Goal: Information Seeking & Learning: Learn about a topic

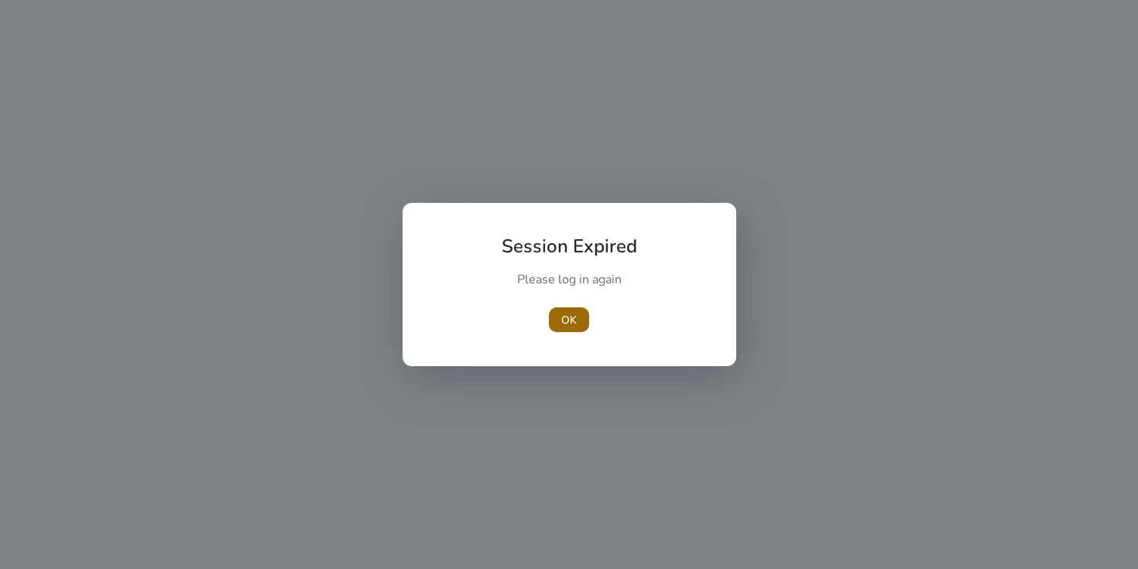
click at [573, 321] on span "OK" at bounding box center [568, 320] width 15 height 16
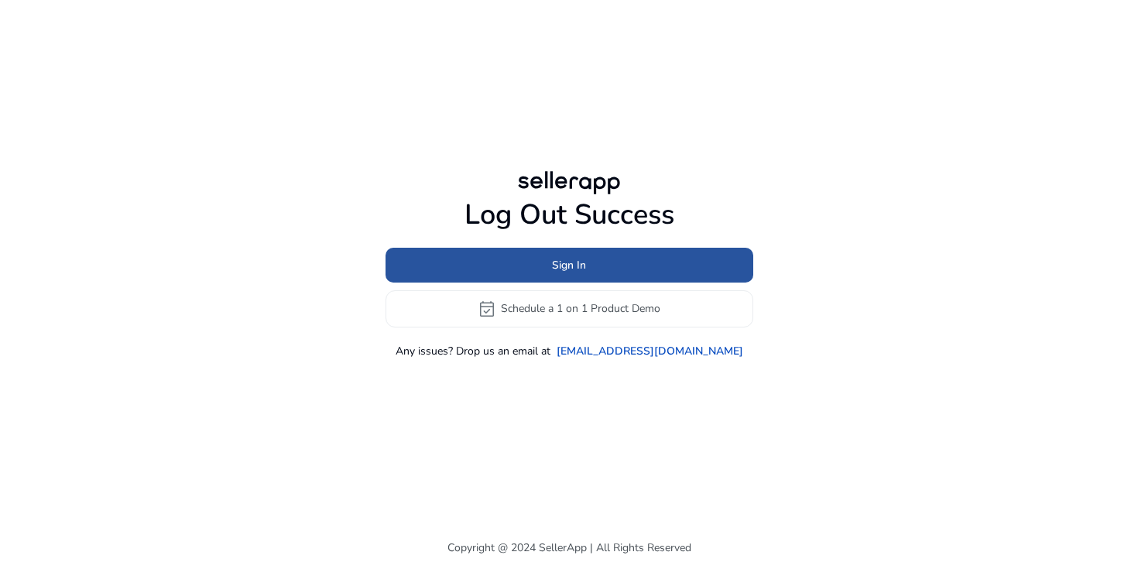
click at [557, 274] on span at bounding box center [569, 264] width 368 height 37
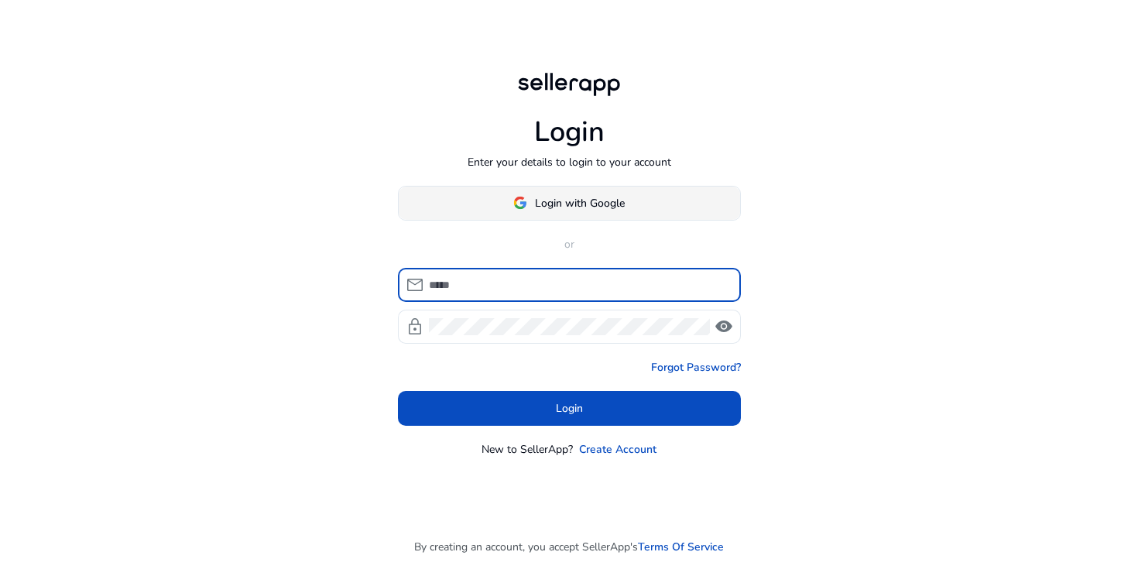
click at [505, 207] on span at bounding box center [569, 202] width 341 height 37
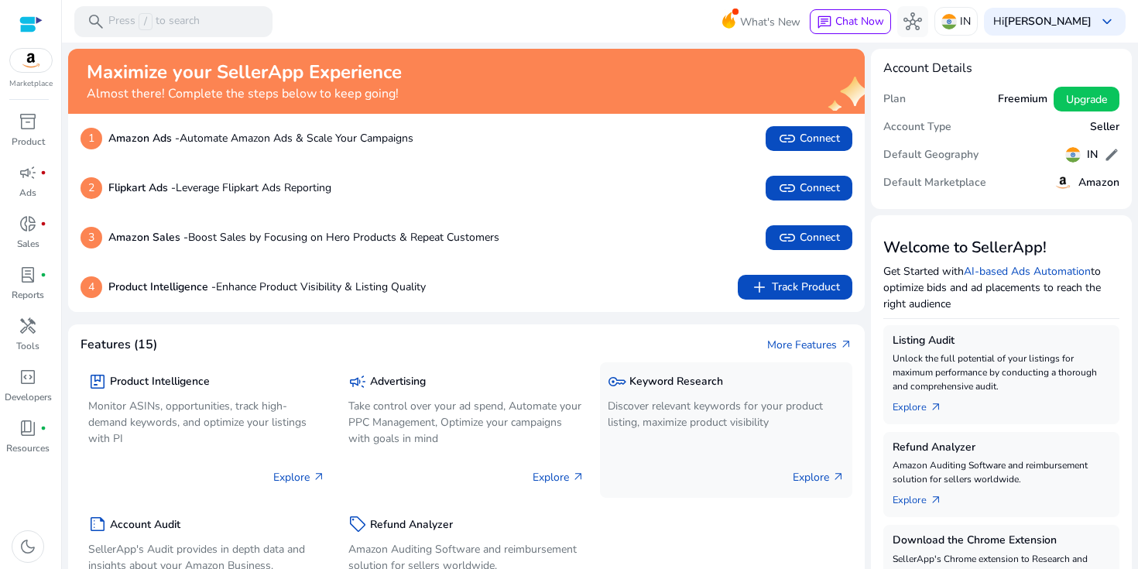
click at [806, 468] on div "Explore arrow_outward" at bounding box center [725, 470] width 237 height 39
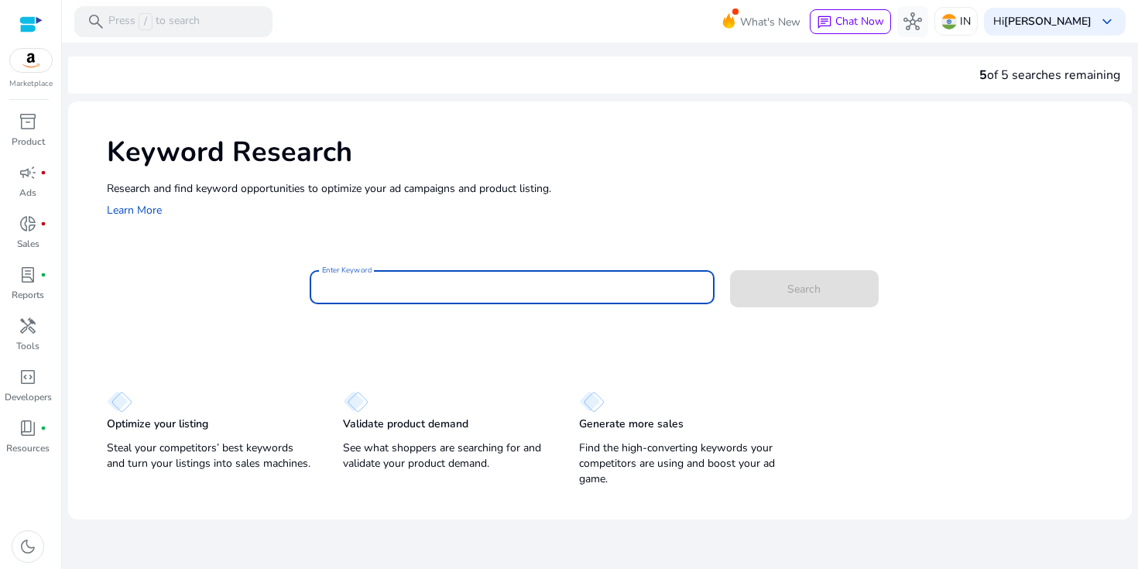
click at [371, 281] on input "Enter Keyword" at bounding box center [512, 287] width 380 height 17
paste input "**********"
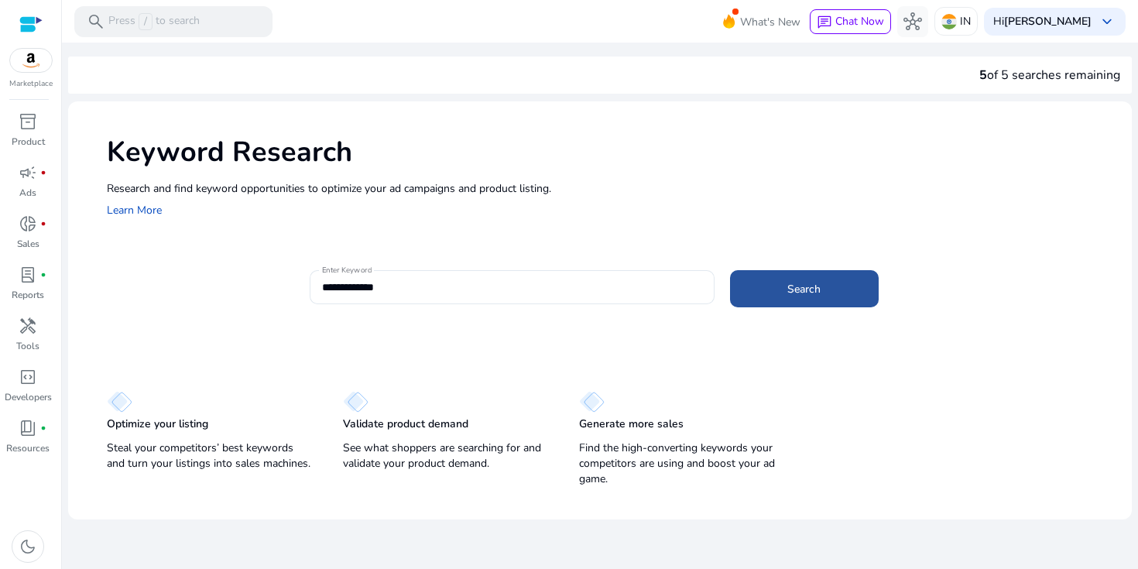
click at [783, 294] on span at bounding box center [804, 288] width 149 height 37
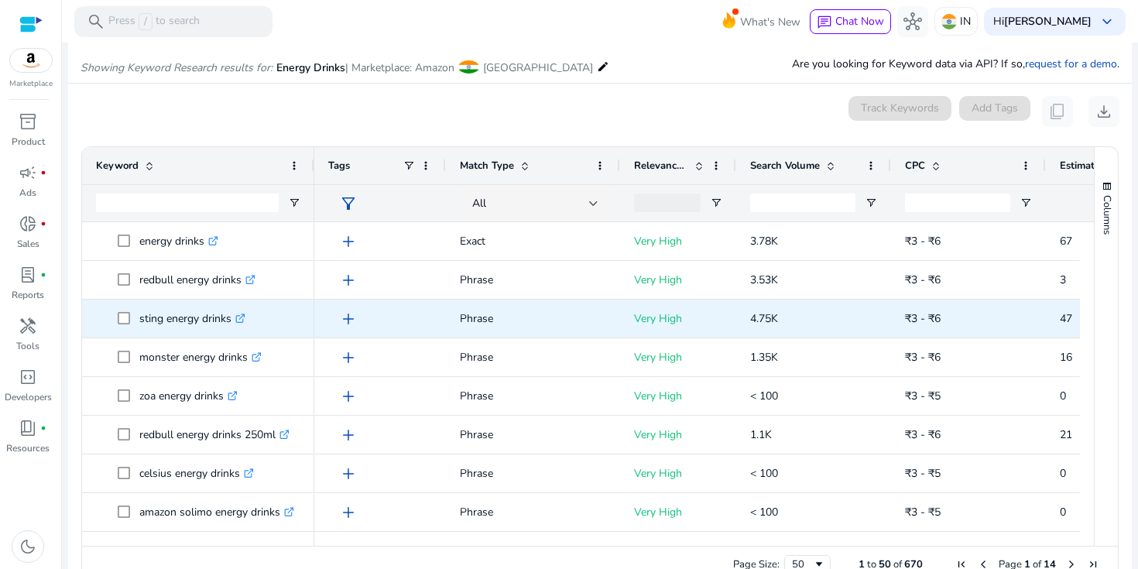
scroll to position [184, 0]
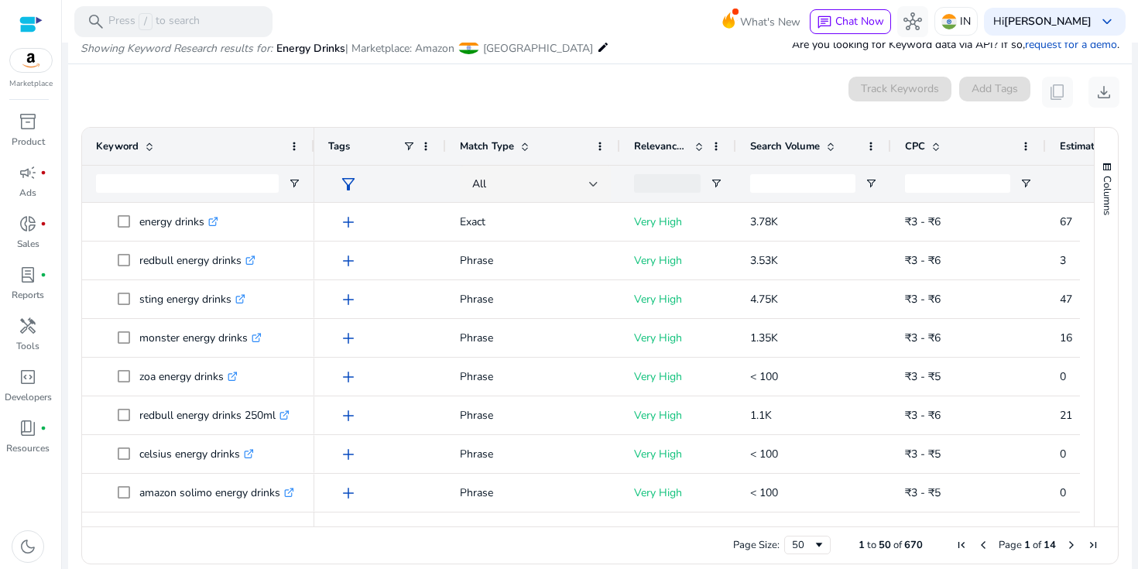
click at [823, 145] on span at bounding box center [828, 146] width 17 height 12
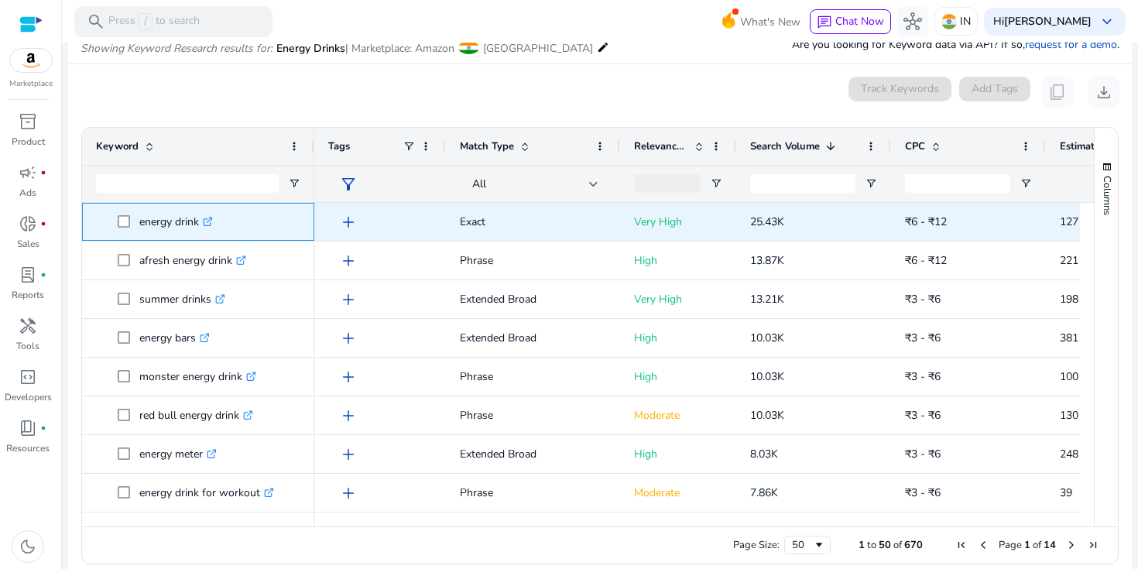
drag, startPoint x: 140, startPoint y: 222, endPoint x: 198, endPoint y: 223, distance: 58.0
click at [198, 223] on p "energy drink .st0{fill:#2c8af8}" at bounding box center [176, 222] width 74 height 32
copy p "energy drink"
click at [211, 224] on icon ".st0{fill:#2c8af8}" at bounding box center [208, 222] width 10 height 10
drag, startPoint x: 749, startPoint y: 224, endPoint x: 796, endPoint y: 224, distance: 46.4
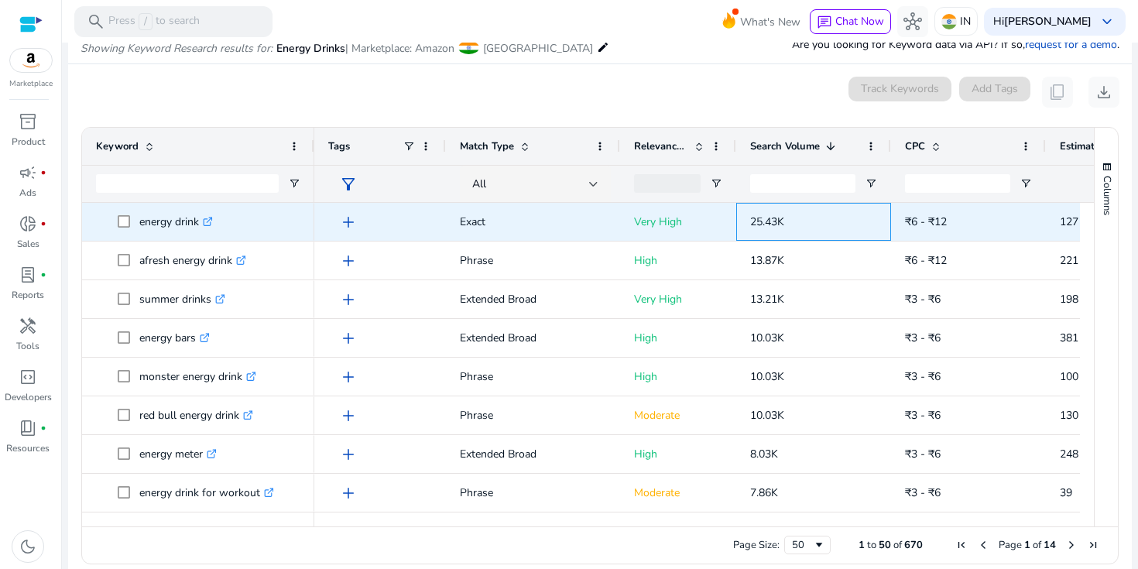
click at [796, 224] on div "25.43K" at bounding box center [813, 222] width 155 height 38
copy span "25.43K"
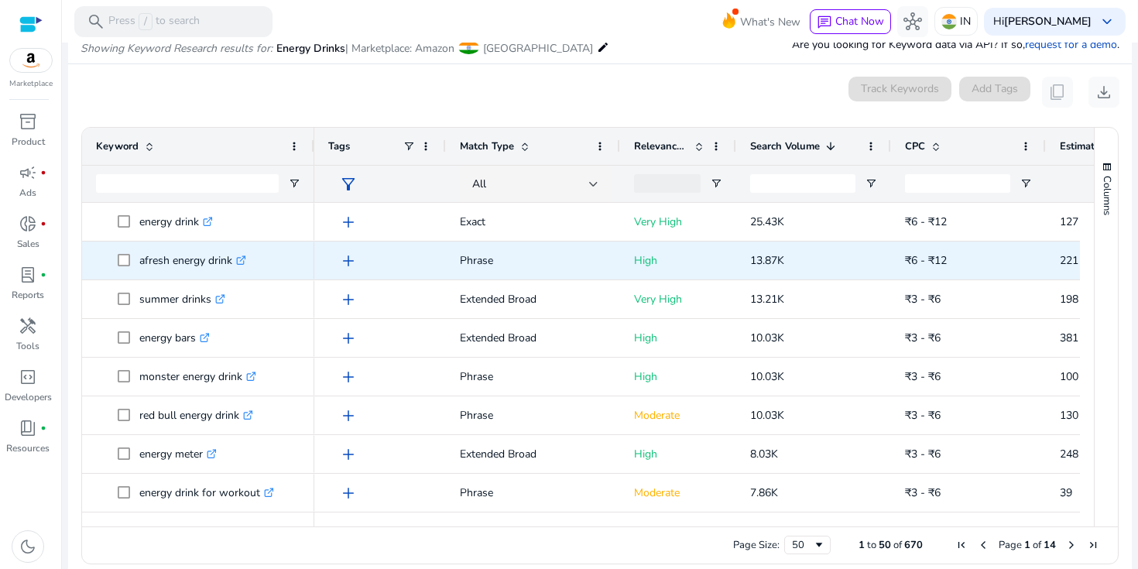
click at [245, 262] on icon ".st0{fill:#2c8af8}" at bounding box center [241, 260] width 10 height 10
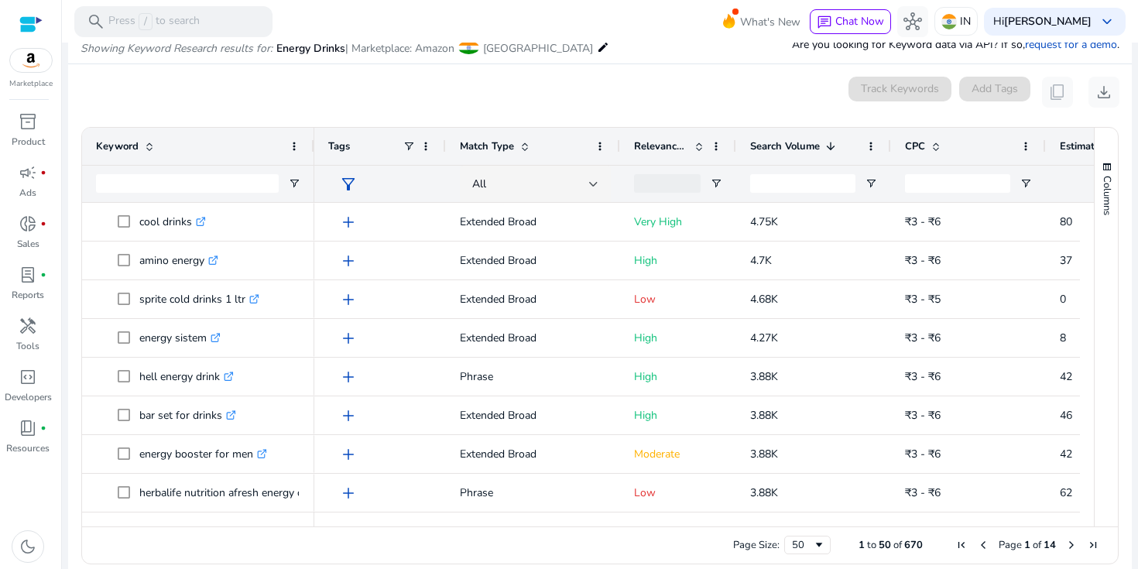
scroll to position [0, 0]
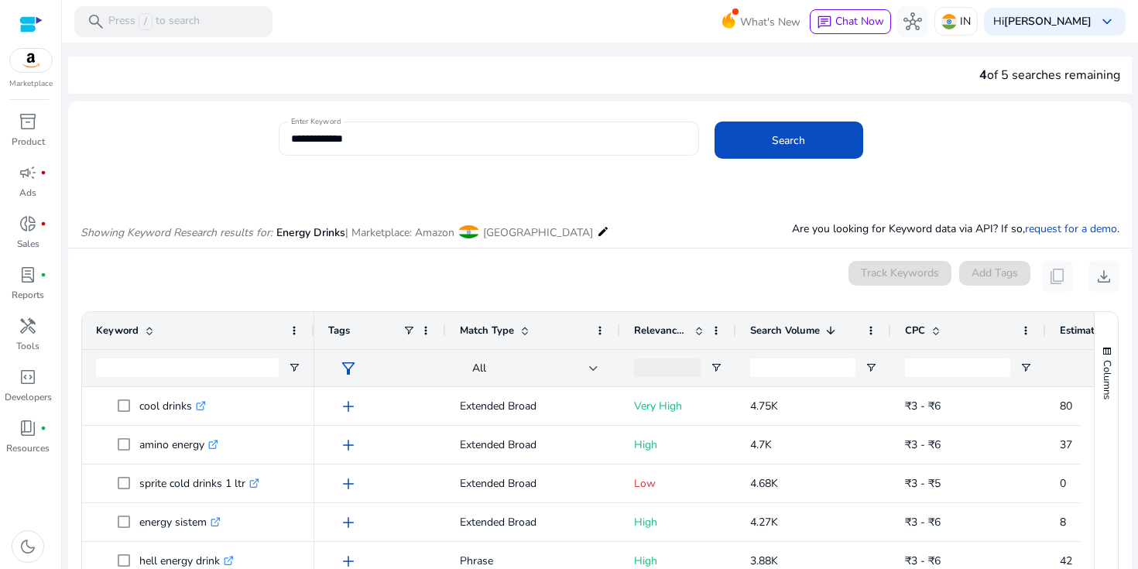
click at [342, 135] on input "**********" at bounding box center [488, 138] width 395 height 17
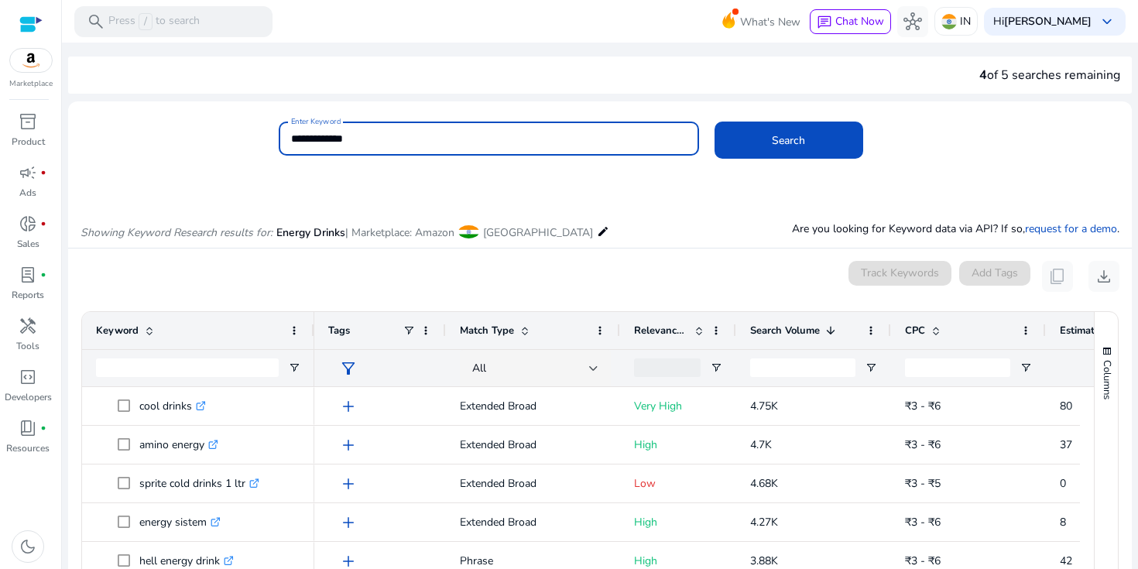
click at [342, 135] on input "**********" at bounding box center [488, 138] width 395 height 17
paste input "**********"
type input "**********"
click at [714, 121] on button "Search" at bounding box center [788, 139] width 149 height 37
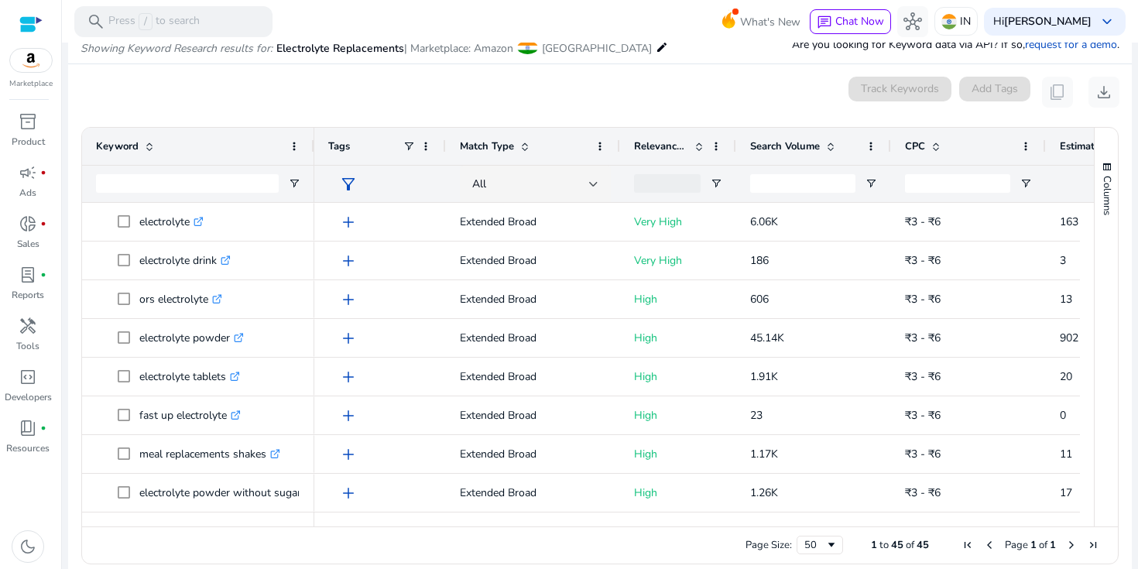
scroll to position [199, 0]
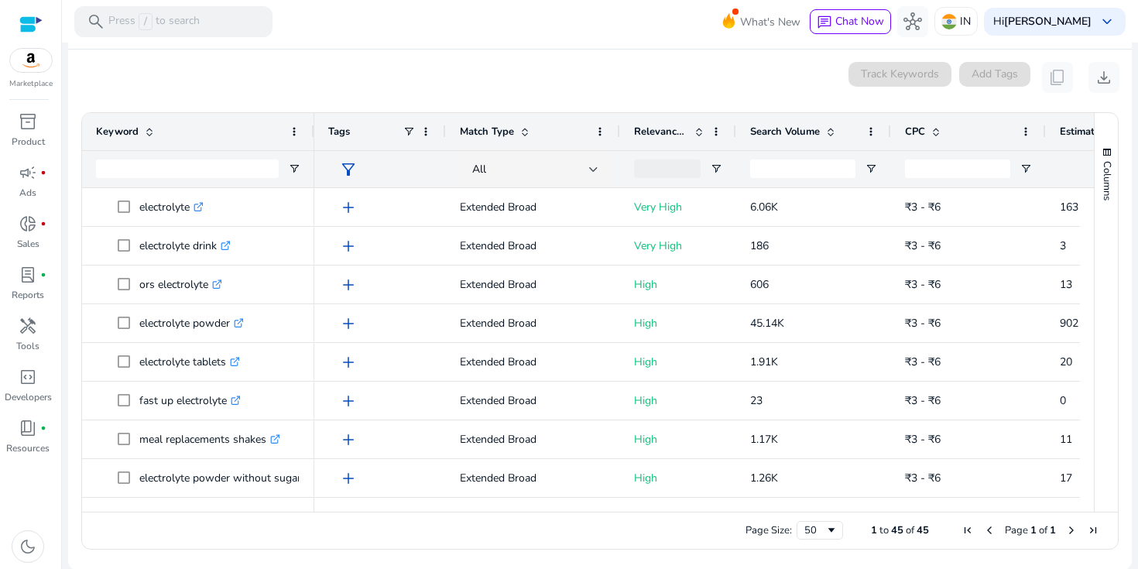
click at [813, 128] on span "Search Volume" at bounding box center [785, 132] width 70 height 14
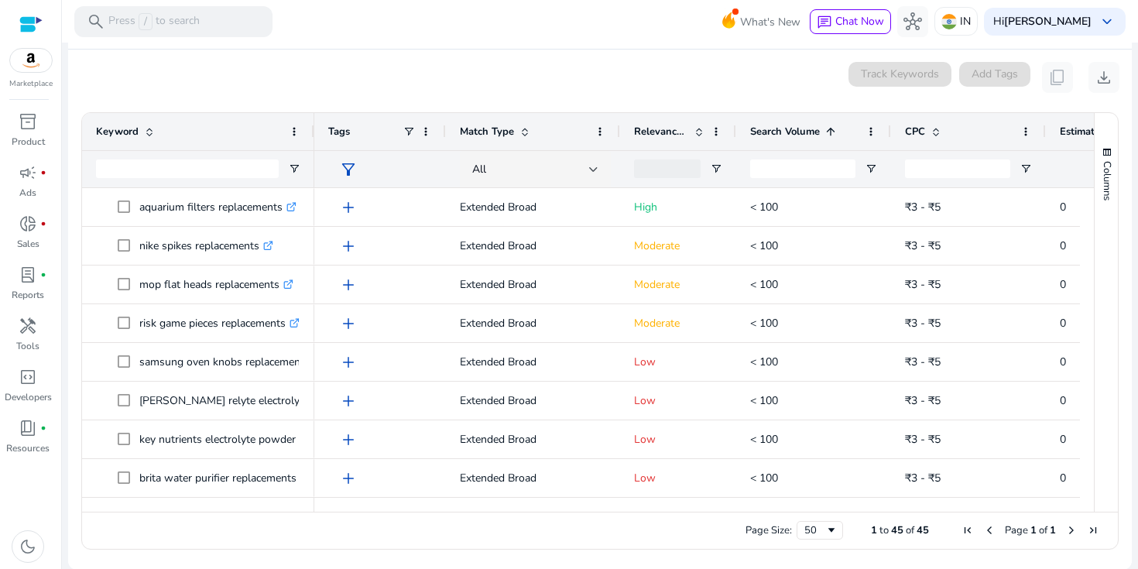
click at [813, 128] on span "Search Volume" at bounding box center [785, 132] width 70 height 14
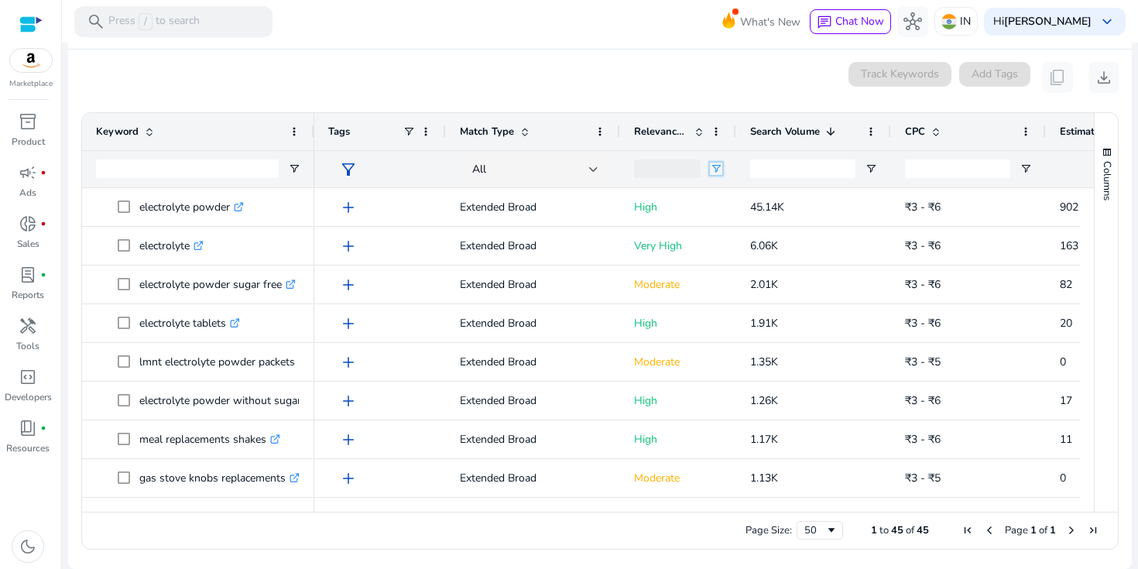
click at [717, 174] on span "Open Filter Menu" at bounding box center [716, 169] width 12 height 12
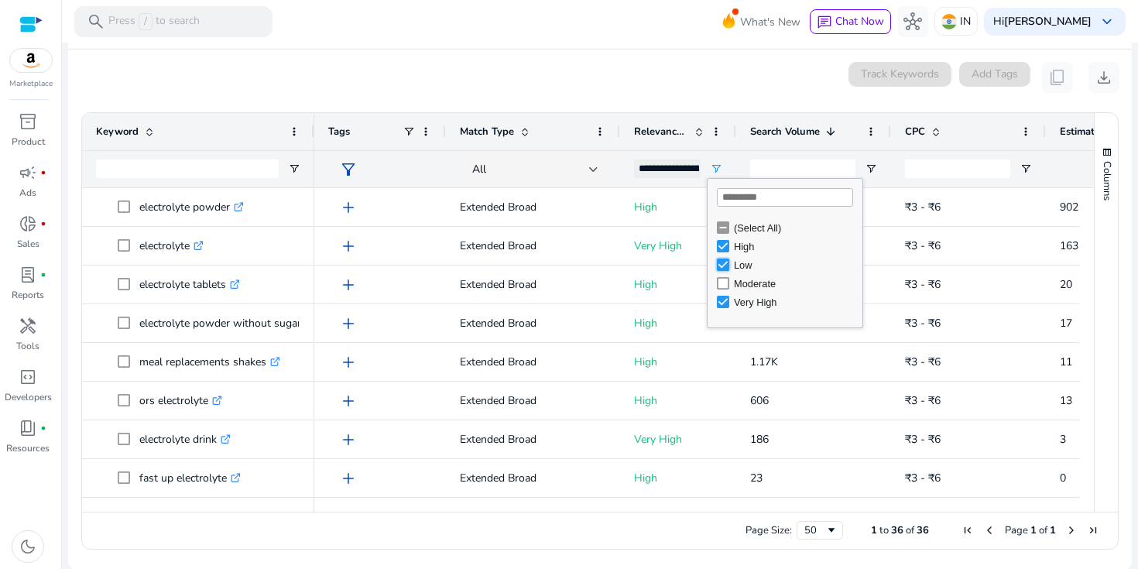
type input "**********"
click at [625, 77] on div "0 keyword(s) selected Track Keywords Add Tags content_copy download" at bounding box center [599, 77] width 1039 height 31
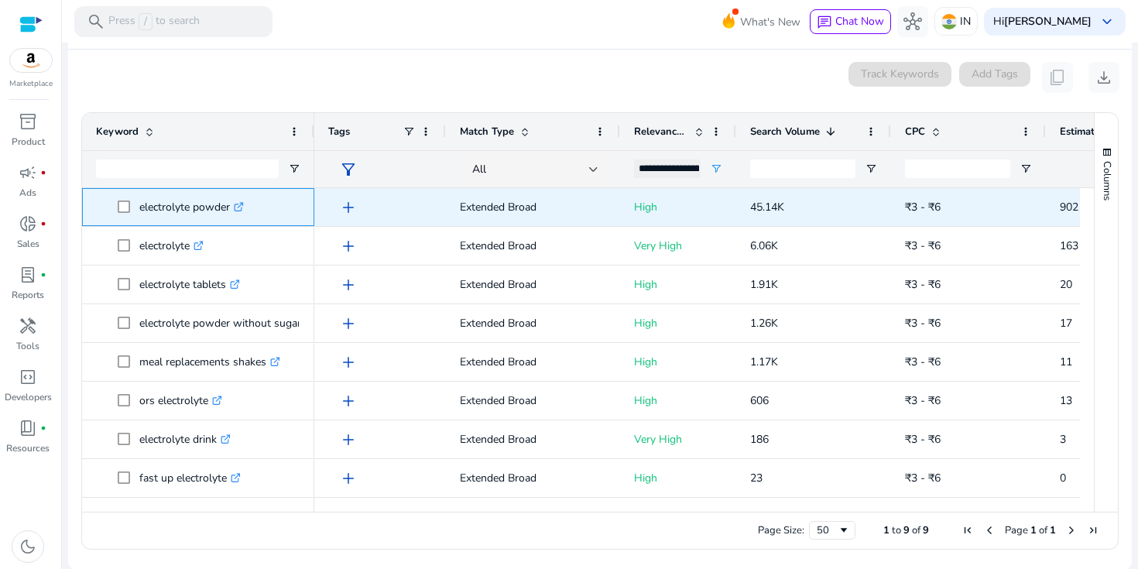
drag, startPoint x: 139, startPoint y: 208, endPoint x: 231, endPoint y: 208, distance: 92.1
click at [231, 208] on p "electrolyte powder .st0{fill:#2c8af8}" at bounding box center [191, 207] width 104 height 32
copy p "electrolyte powder"
drag, startPoint x: 752, startPoint y: 208, endPoint x: 792, endPoint y: 208, distance: 40.2
click at [792, 208] on p "45.14K" at bounding box center [813, 207] width 127 height 32
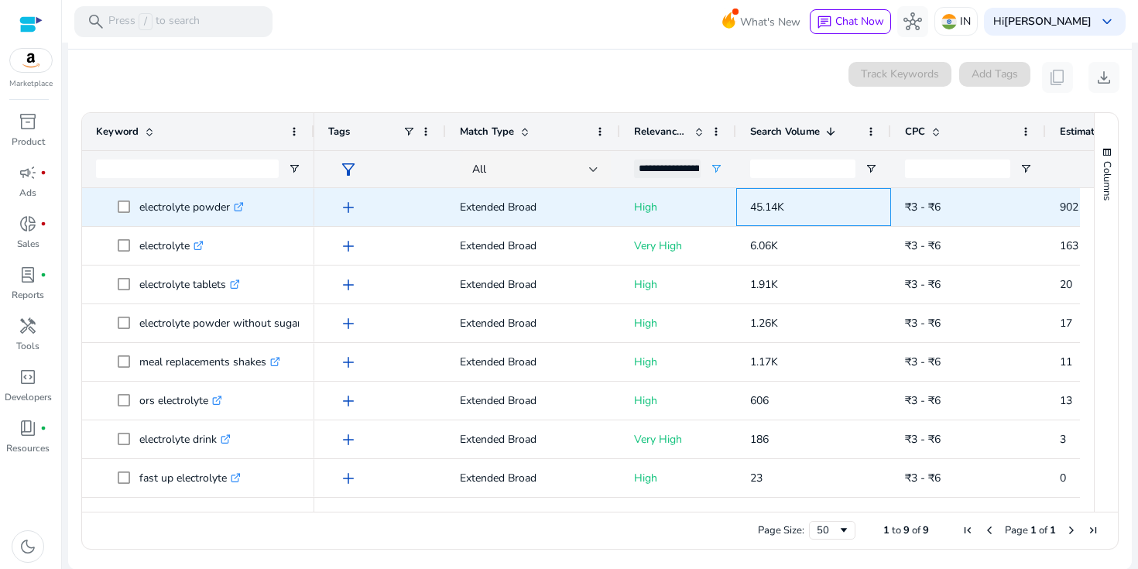
copy span "45.14K"
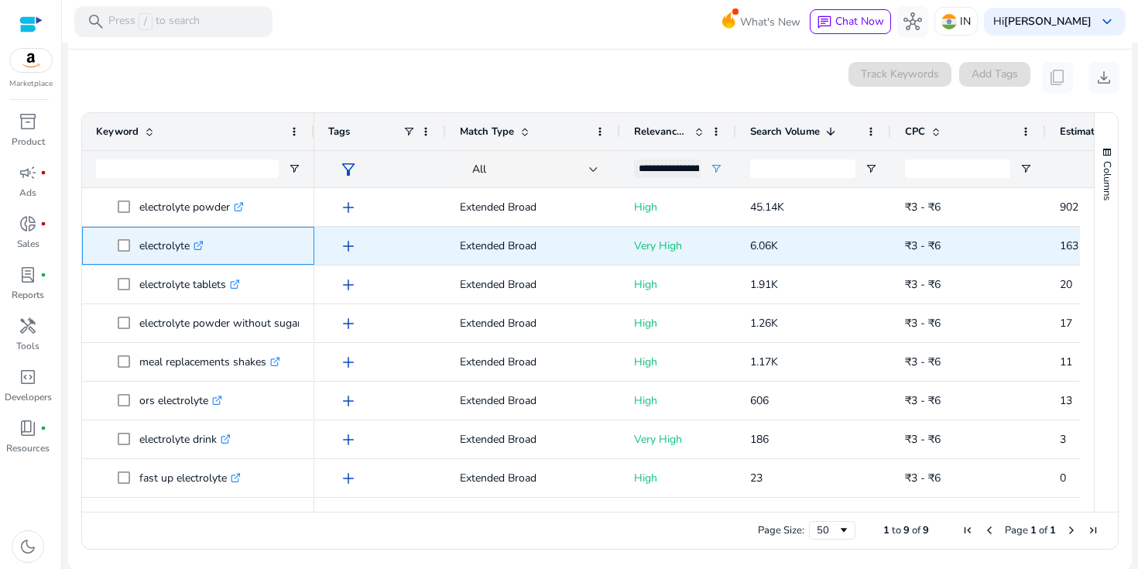
drag, startPoint x: 141, startPoint y: 245, endPoint x: 190, endPoint y: 246, distance: 49.6
click at [190, 246] on p "electrolyte .st0{fill:#2c8af8}" at bounding box center [171, 246] width 64 height 32
copy p "electrolyte"
drag, startPoint x: 751, startPoint y: 245, endPoint x: 789, endPoint y: 245, distance: 38.7
click at [789, 245] on p "6.06K" at bounding box center [813, 246] width 127 height 32
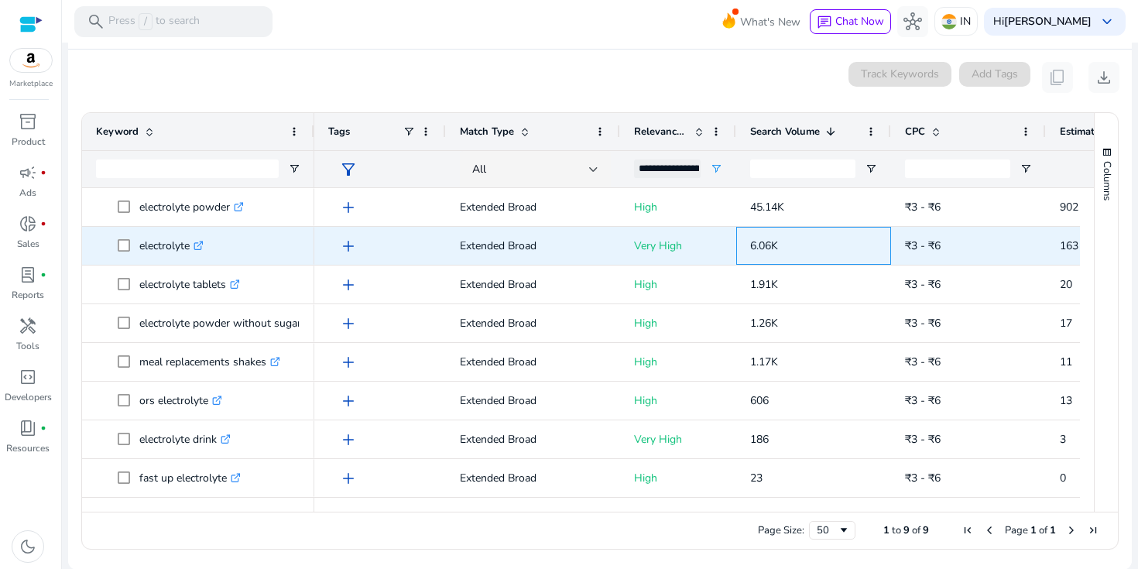
copy span "6.06K"
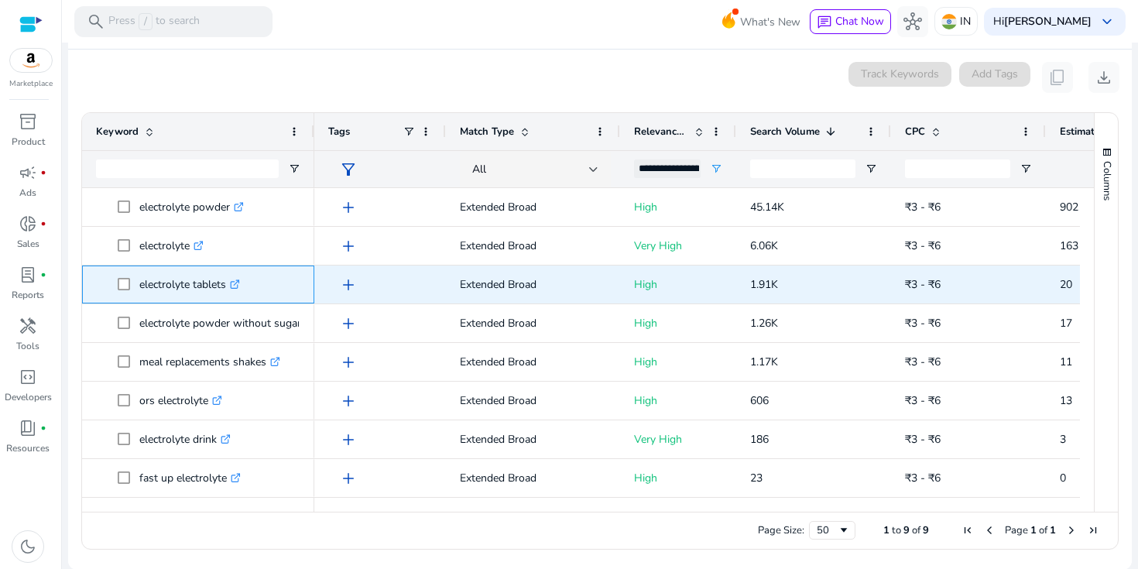
drag, startPoint x: 139, startPoint y: 285, endPoint x: 228, endPoint y: 286, distance: 88.2
click at [228, 286] on p "electrolyte tablets .st0{fill:#2c8af8}" at bounding box center [189, 285] width 101 height 32
copy p "electrolyte tablets"
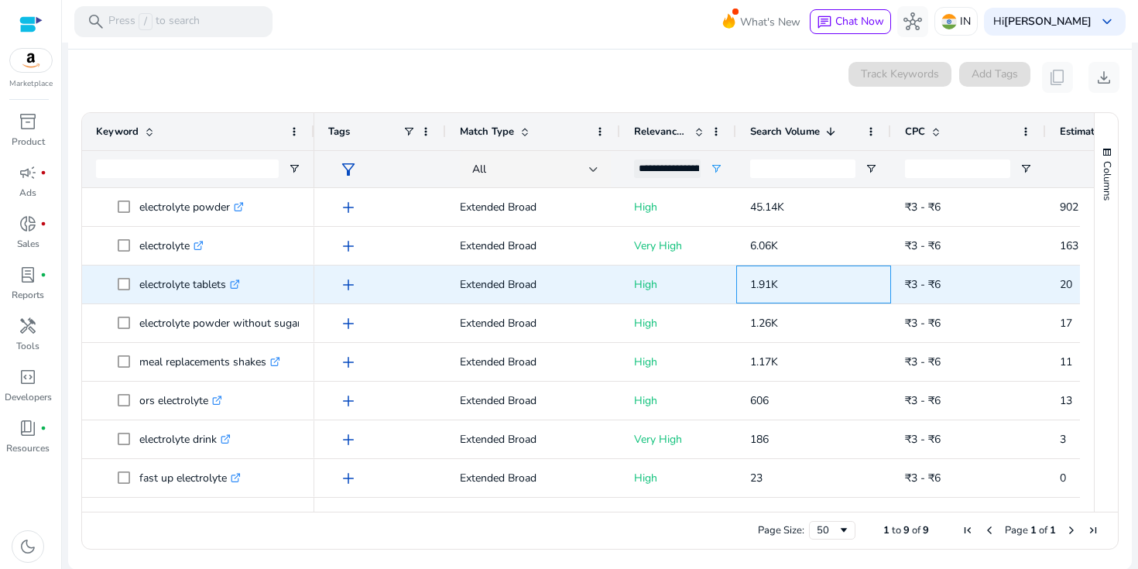
drag, startPoint x: 751, startPoint y: 286, endPoint x: 780, endPoint y: 286, distance: 28.6
click at [780, 286] on p "1.91K" at bounding box center [813, 285] width 127 height 32
copy span "1.91K"
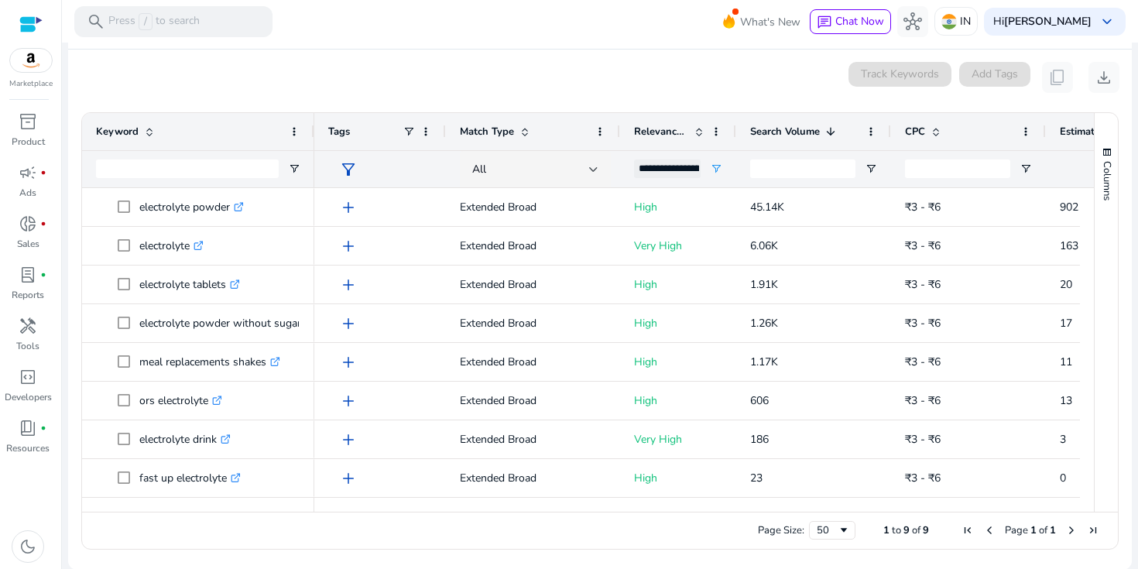
click at [314, 134] on div "Tags" at bounding box center [380, 131] width 132 height 37
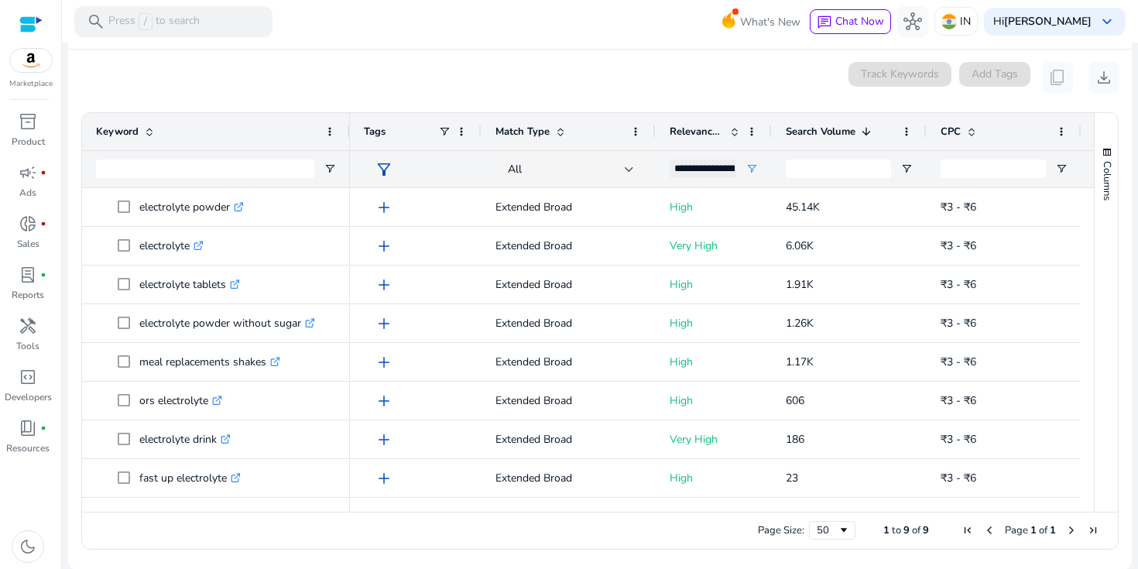
drag, startPoint x: 311, startPoint y: 133, endPoint x: 347, endPoint y: 125, distance: 36.4
click at [347, 125] on div at bounding box center [349, 131] width 6 height 37
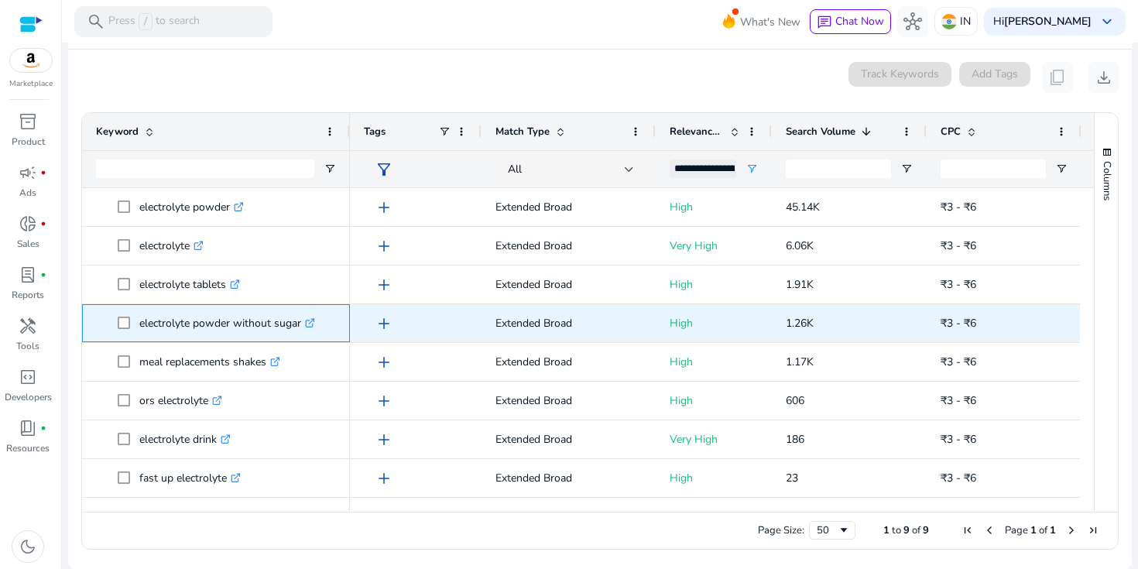
drag, startPoint x: 140, startPoint y: 323, endPoint x: 303, endPoint y: 323, distance: 162.5
click at [303, 324] on p "electrolyte powder without sugar .st0{fill:#2c8af8}" at bounding box center [227, 323] width 176 height 32
copy p "electrolyte powder without sugar"
drag, startPoint x: 788, startPoint y: 323, endPoint x: 823, endPoint y: 324, distance: 34.8
click at [823, 324] on p "1.26K" at bounding box center [848, 323] width 127 height 32
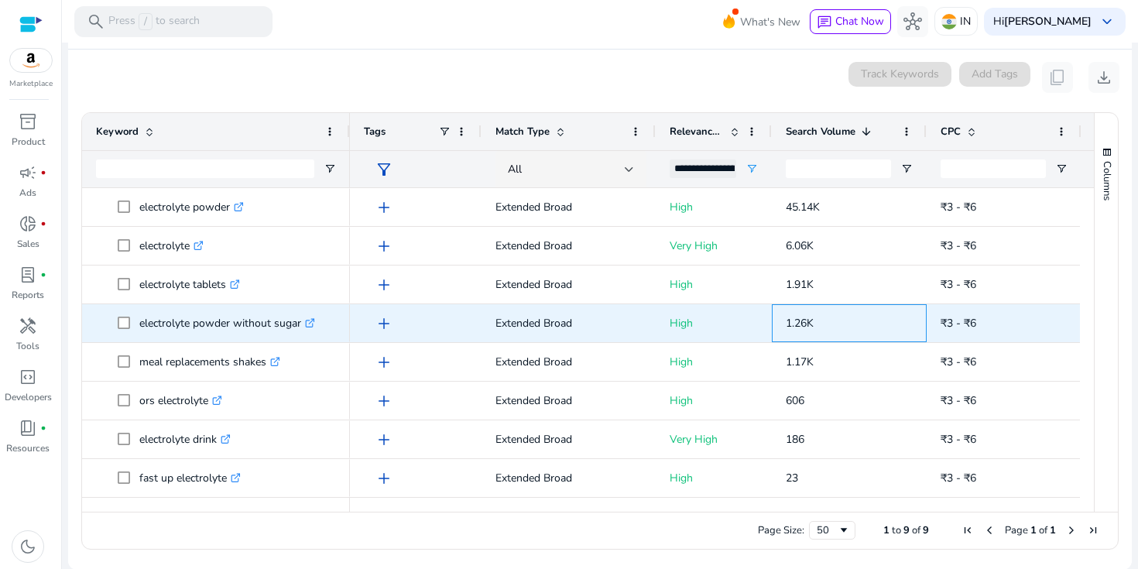
copy span "1.26K"
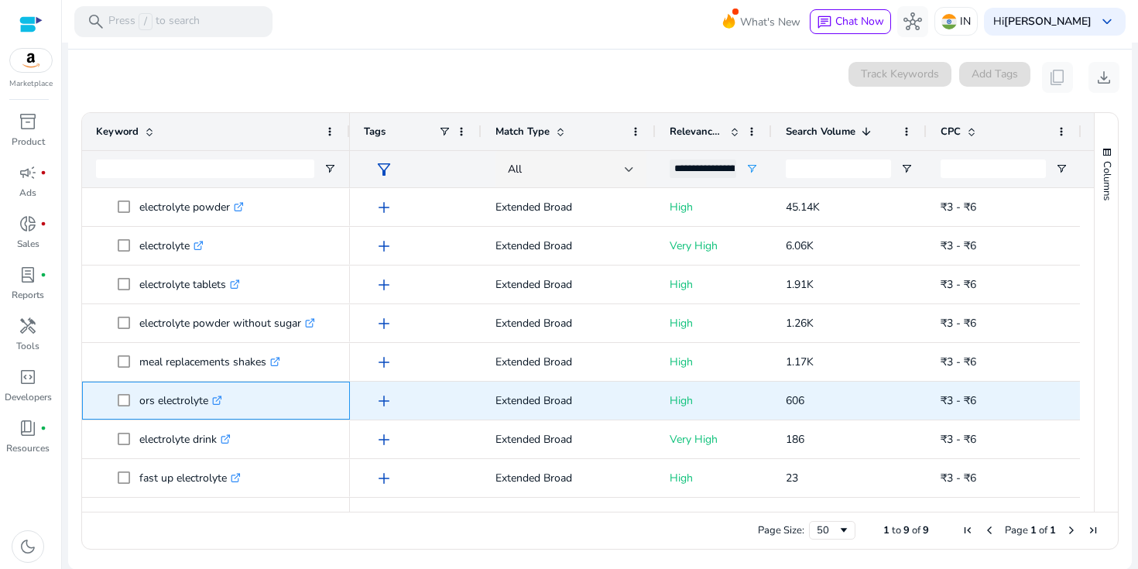
drag, startPoint x: 140, startPoint y: 401, endPoint x: 207, endPoint y: 402, distance: 66.6
click at [207, 402] on p "ors electrolyte .st0{fill:#2c8af8}" at bounding box center [180, 401] width 83 height 32
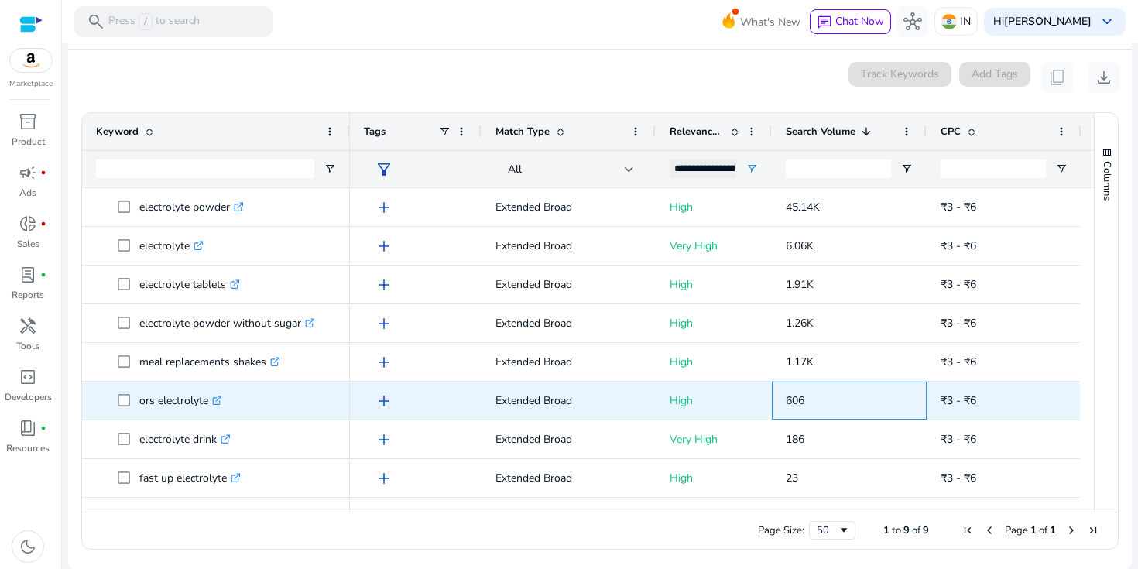
drag, startPoint x: 785, startPoint y: 405, endPoint x: 812, endPoint y: 405, distance: 27.1
click at [812, 405] on p "606" at bounding box center [848, 401] width 127 height 32
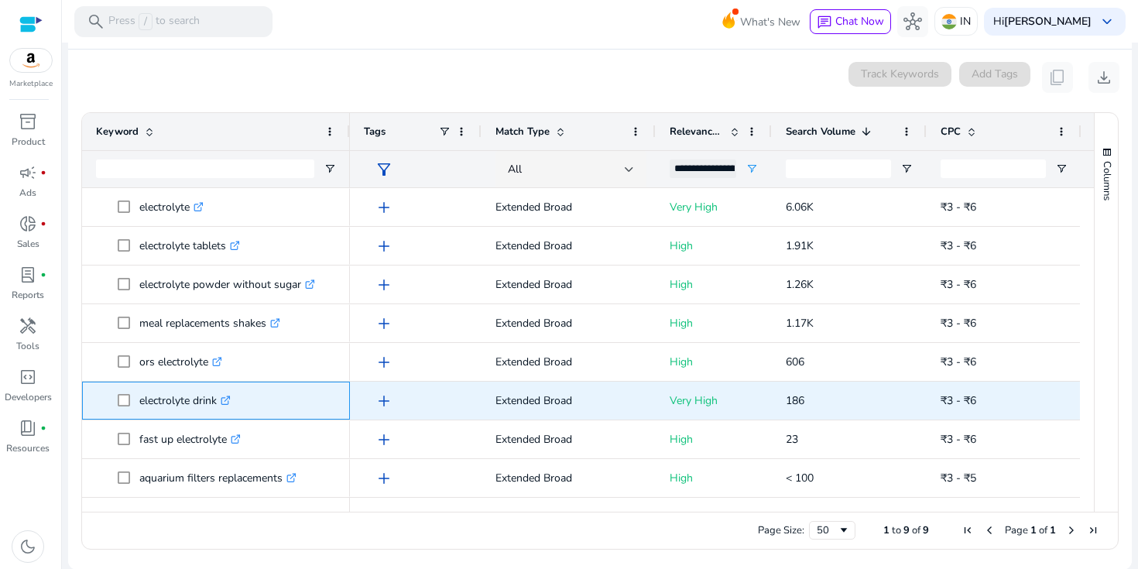
drag, startPoint x: 139, startPoint y: 400, endPoint x: 218, endPoint y: 406, distance: 79.1
click at [218, 406] on p "electrolyte drink .st0{fill:#2c8af8}" at bounding box center [184, 401] width 91 height 32
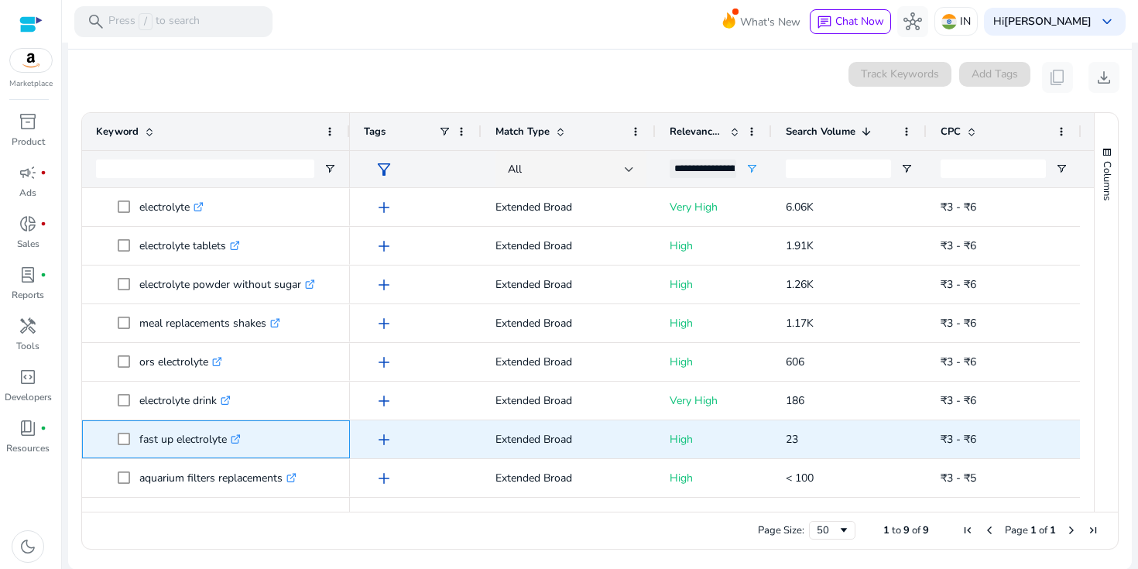
drag, startPoint x: 139, startPoint y: 437, endPoint x: 224, endPoint y: 442, distance: 85.3
click at [224, 442] on p "fast up electrolyte .st0{fill:#2c8af8}" at bounding box center [189, 439] width 101 height 32
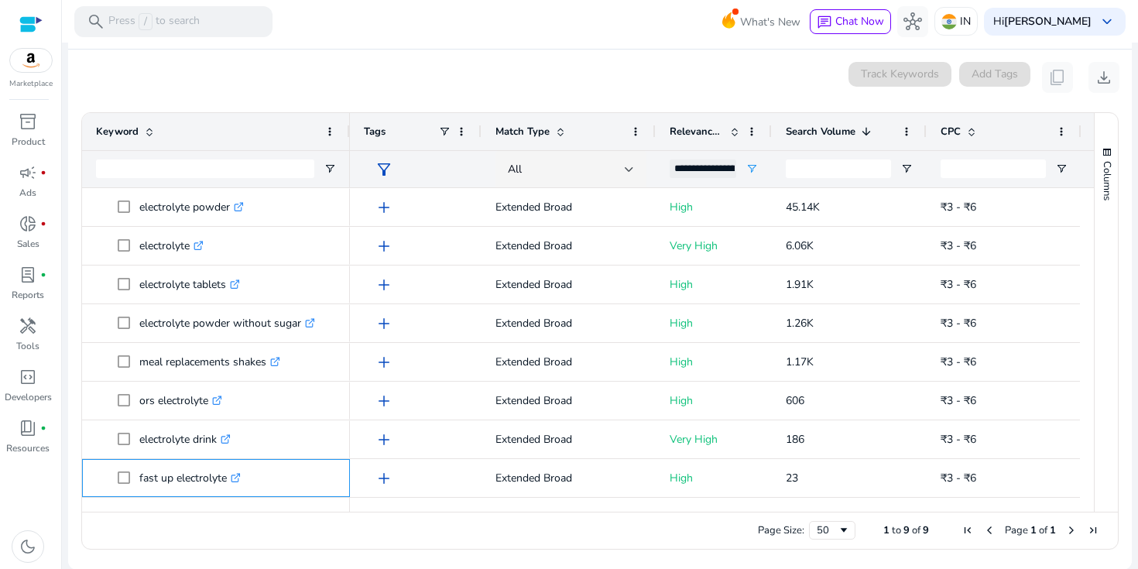
scroll to position [0, 0]
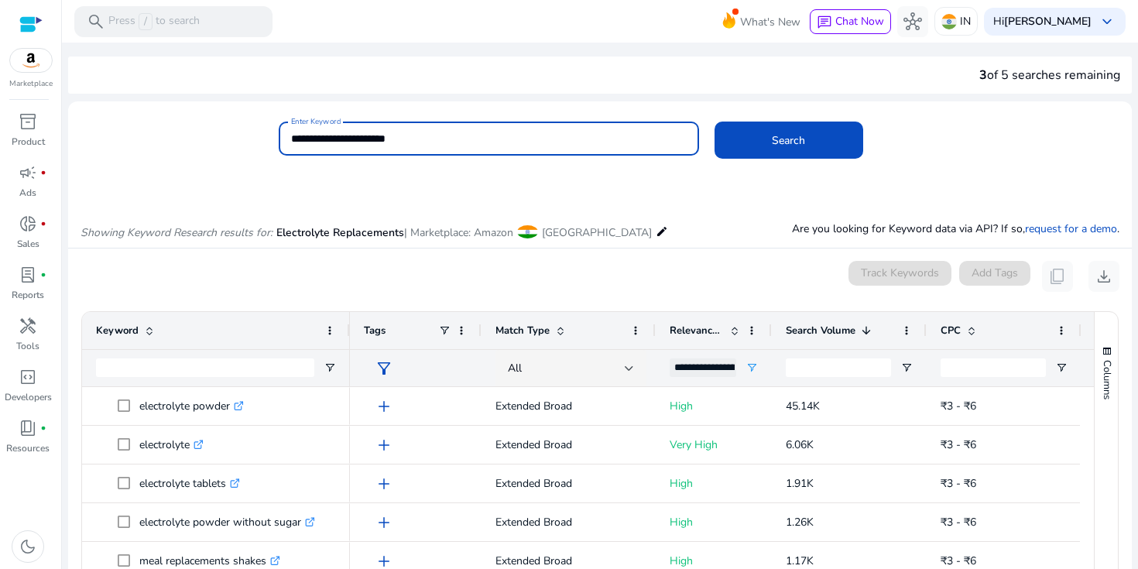
click at [394, 138] on input "**********" at bounding box center [488, 138] width 395 height 17
type input "**********"
click at [714, 121] on button "Search" at bounding box center [788, 139] width 149 height 37
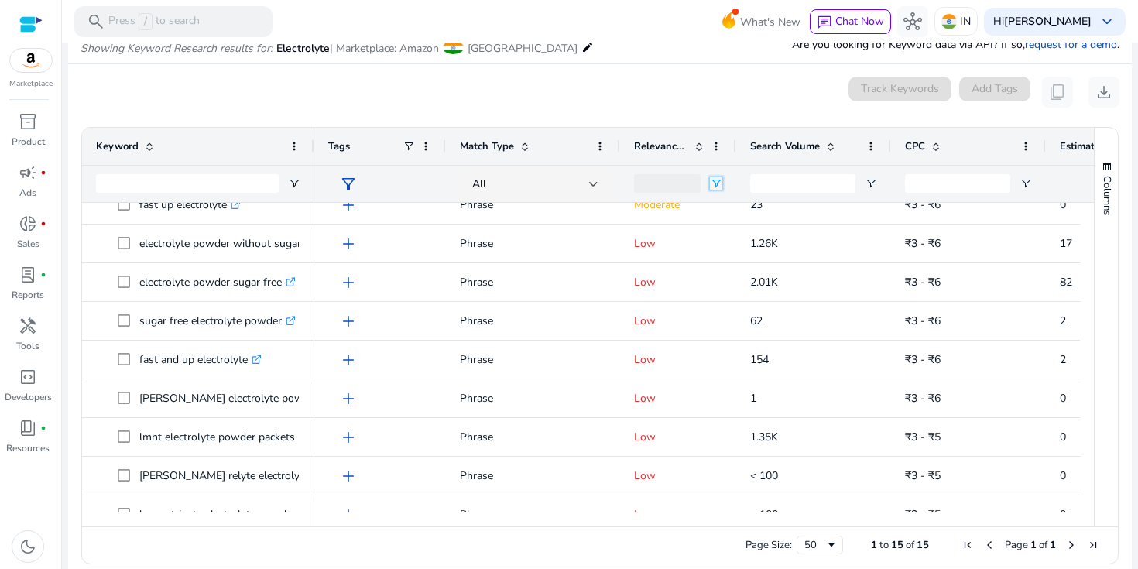
click at [720, 180] on span "Open Filter Menu" at bounding box center [716, 183] width 12 height 12
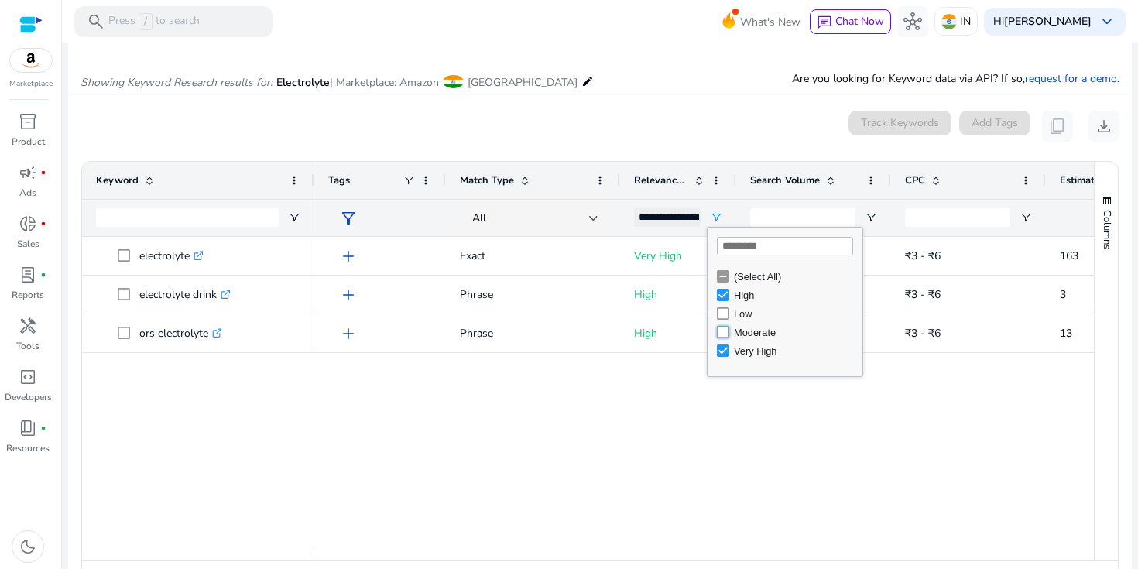
type input "**********"
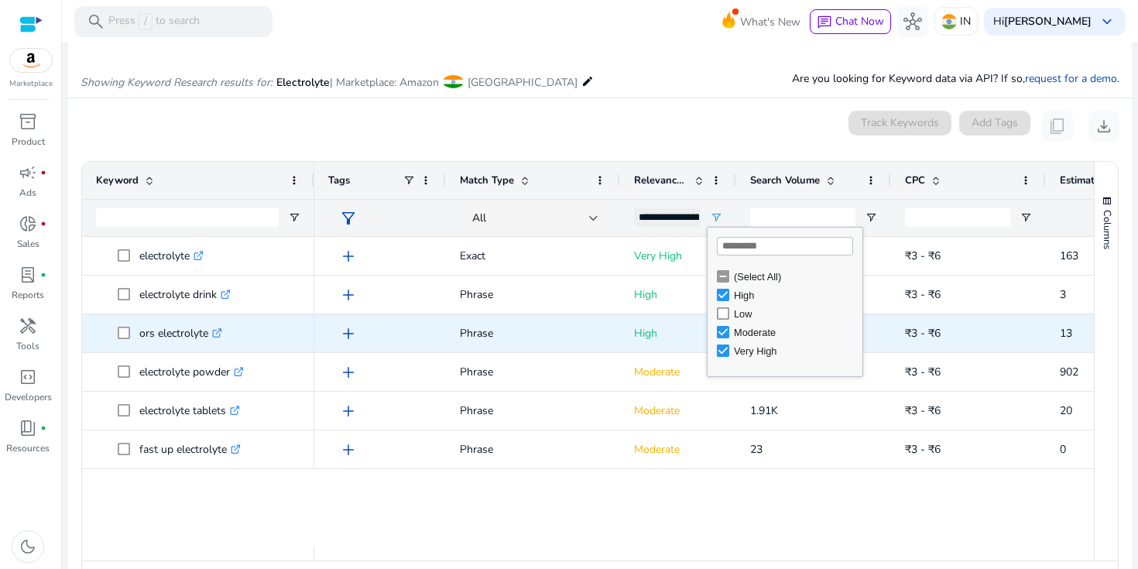
click at [228, 331] on div "ors electrolyte .st0{fill:#2c8af8}" at bounding box center [184, 333] width 91 height 32
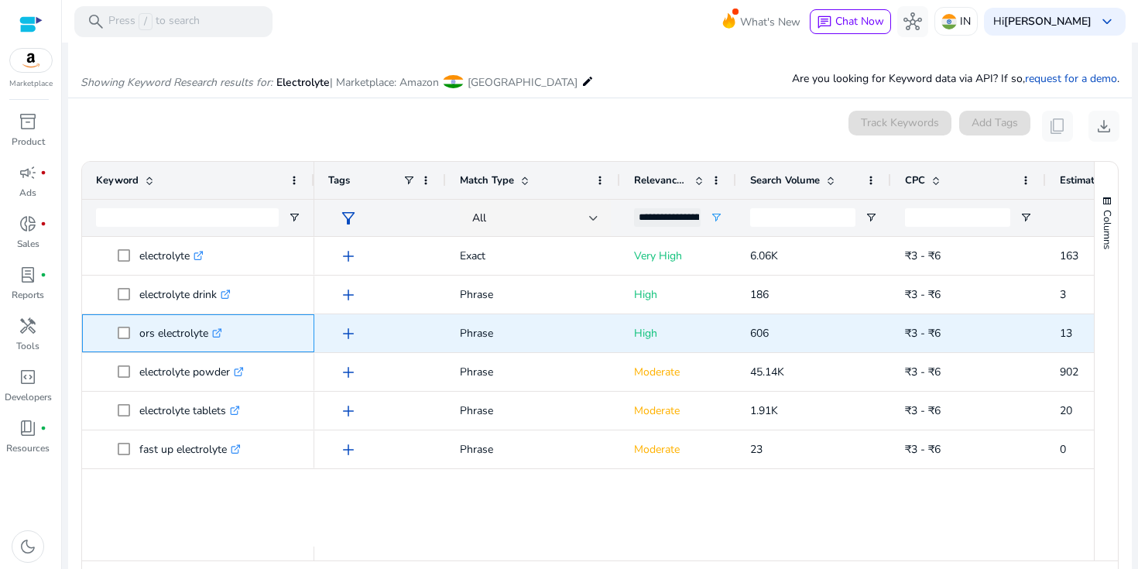
click at [222, 334] on icon ".st0{fill:#2c8af8}" at bounding box center [217, 333] width 10 height 10
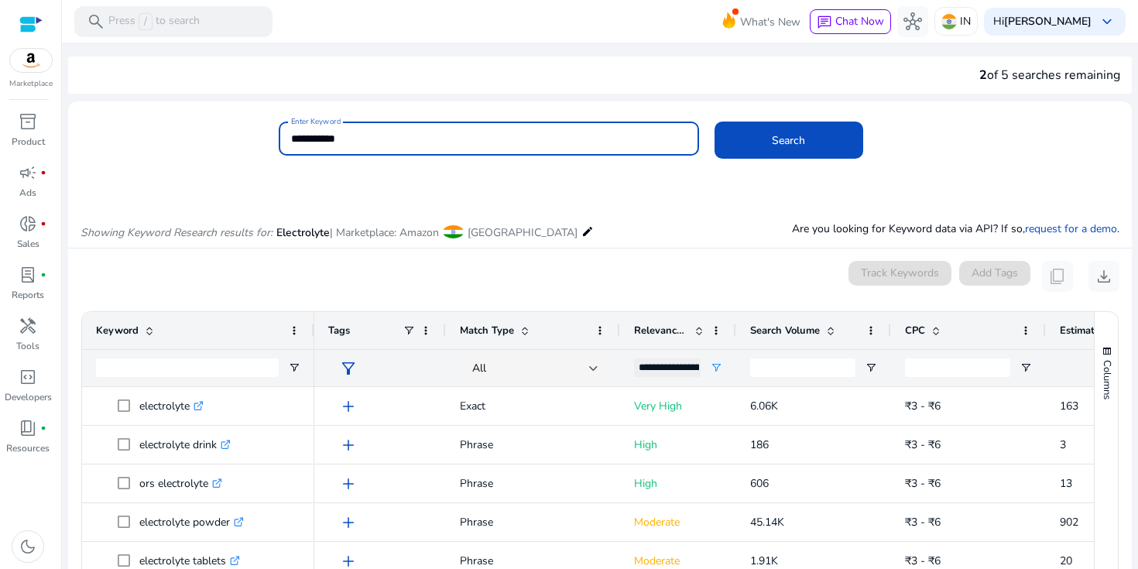
click at [344, 140] on input "**********" at bounding box center [488, 138] width 395 height 17
type input "**********"
click at [714, 121] on button "Search" at bounding box center [788, 139] width 149 height 37
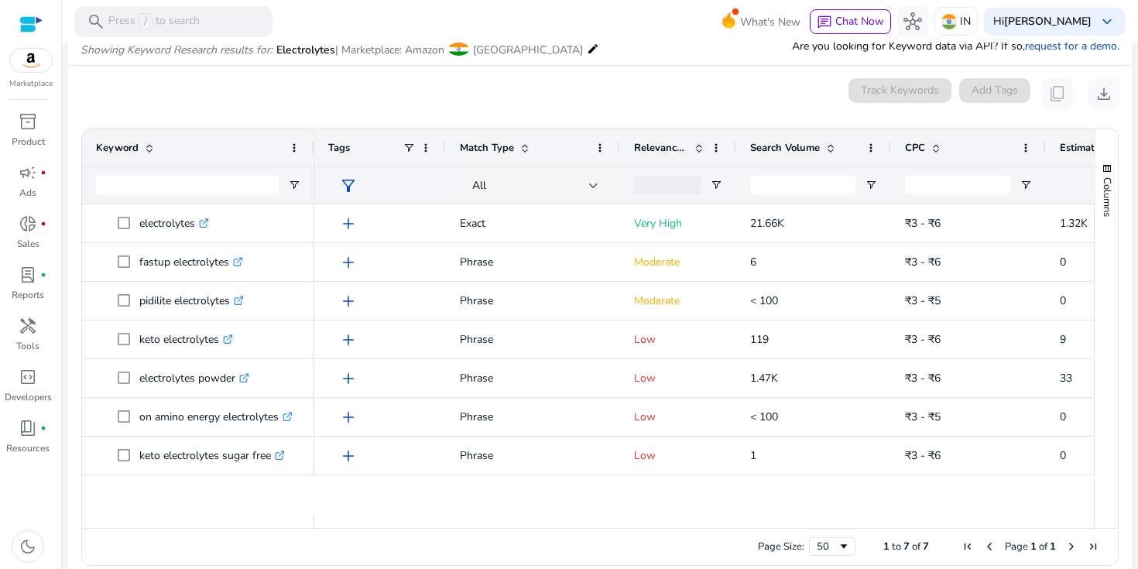
scroll to position [184, 0]
click at [806, 147] on span "Search Volume" at bounding box center [785, 146] width 70 height 14
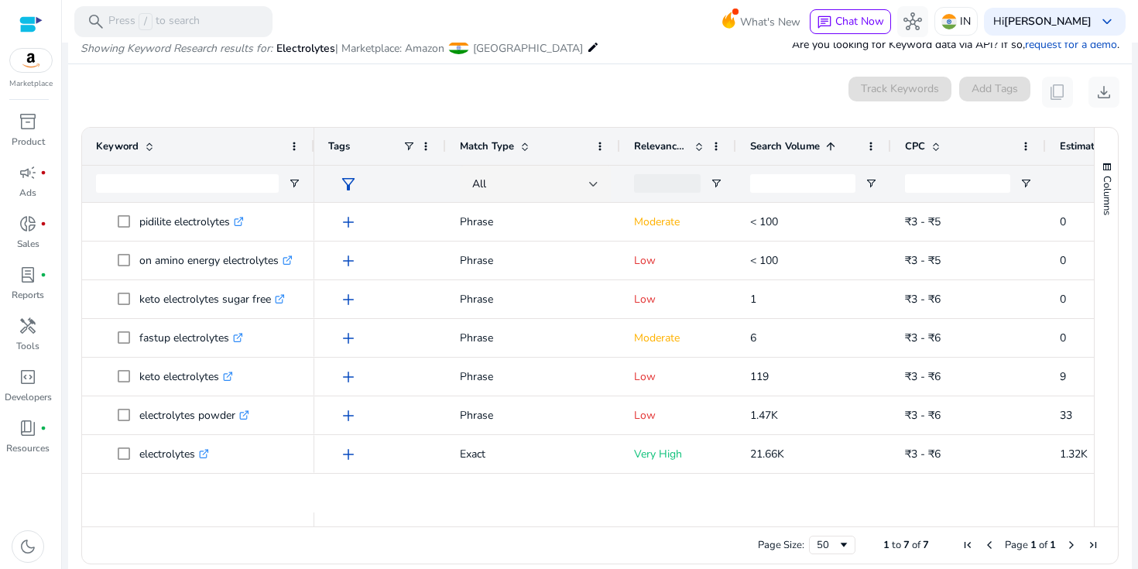
click at [806, 147] on span "Search Volume" at bounding box center [785, 146] width 70 height 14
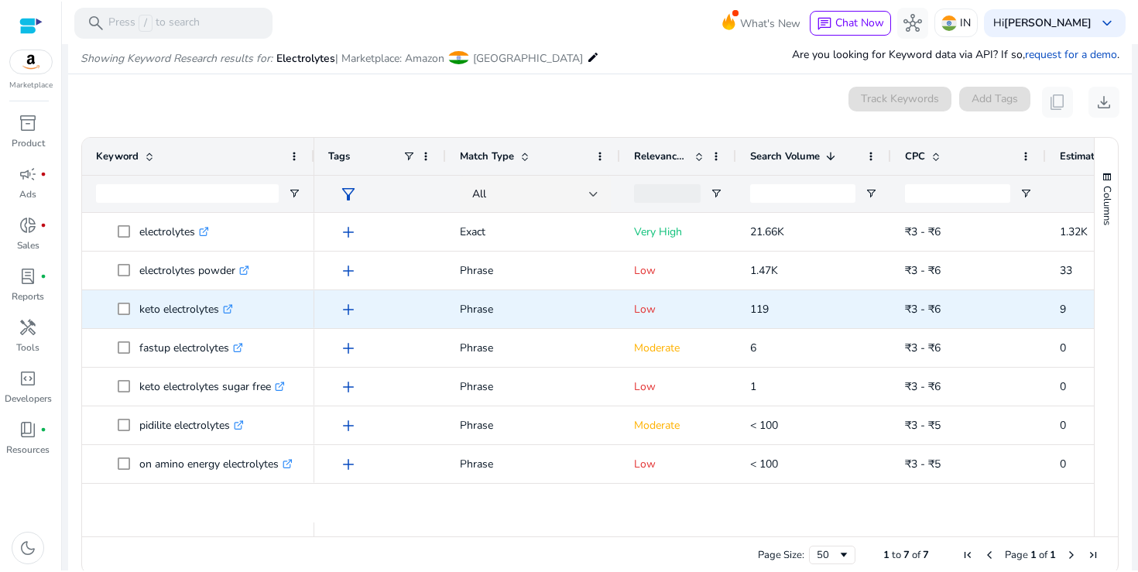
scroll to position [182, 0]
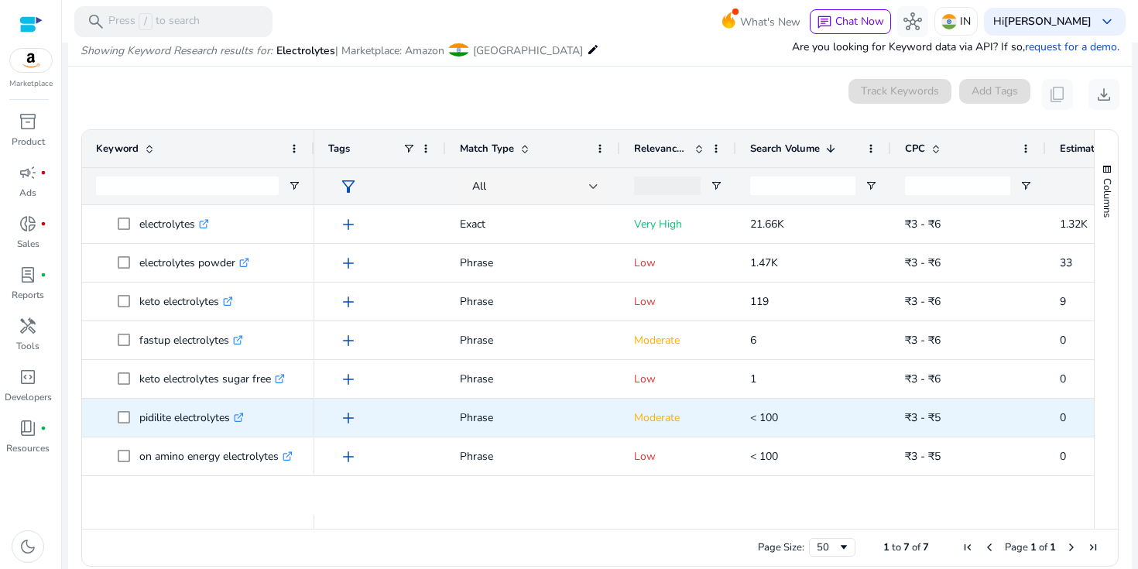
click at [241, 415] on icon ".st0{fill:#2c8af8}" at bounding box center [239, 417] width 10 height 10
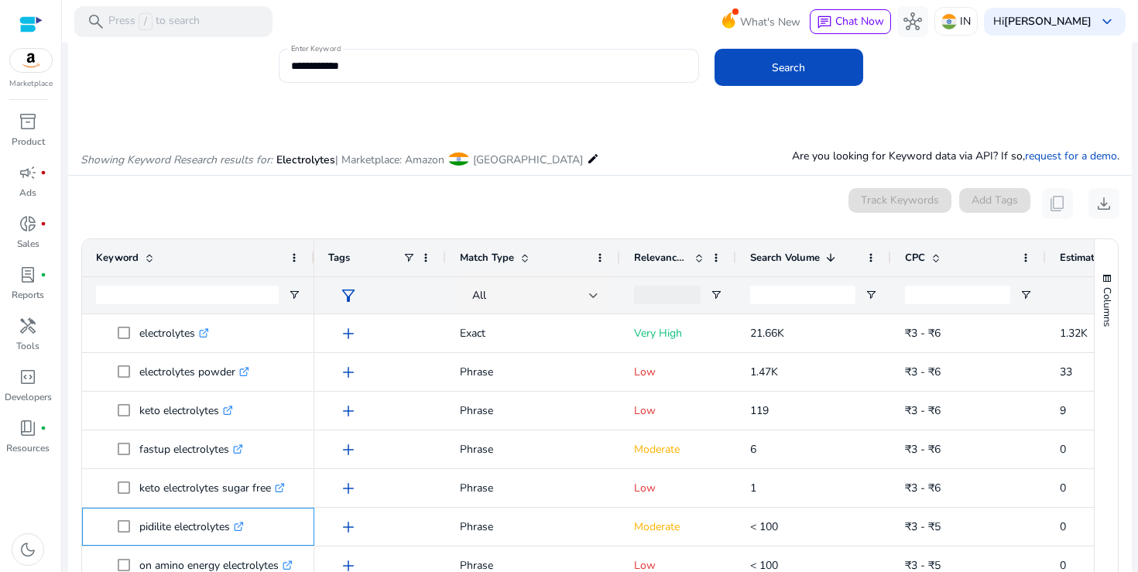
scroll to position [0, 0]
